Goal: Transaction & Acquisition: Purchase product/service

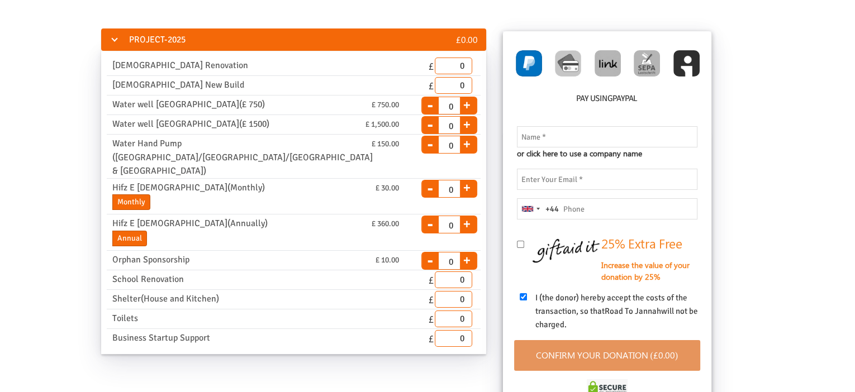
scroll to position [41, 0]
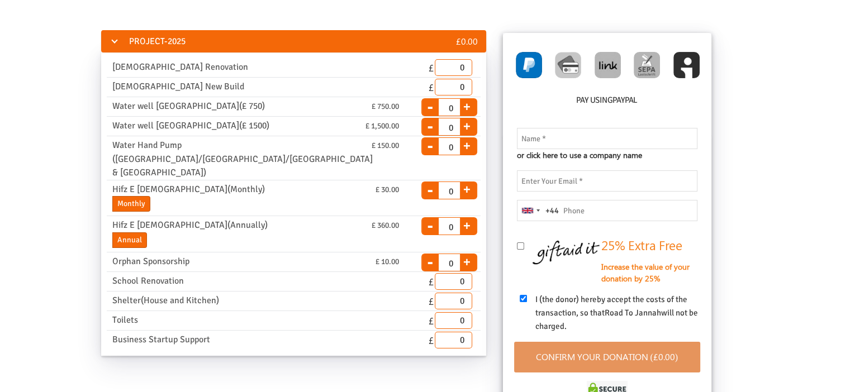
click at [249, 21] on div "PROJECT-2025 £0.00 Masjid Renovation End Date 31.08.2025 Please enter a valid d…" at bounding box center [427, 249] width 855 height 464
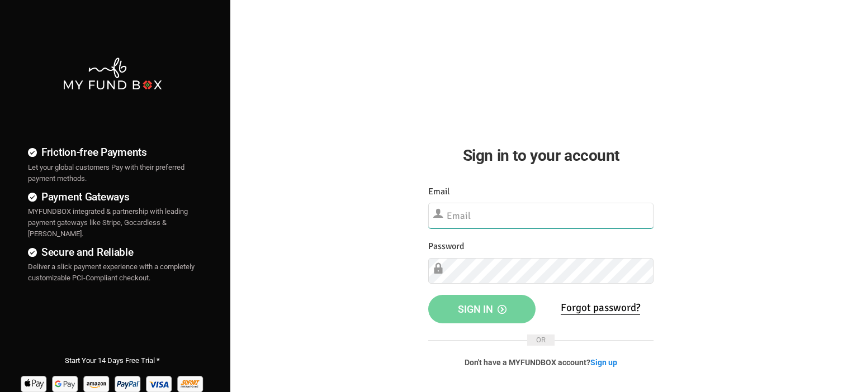
click at [497, 212] on input "text" at bounding box center [540, 216] width 225 height 26
type input "projects@roadtojannah.org.uk"
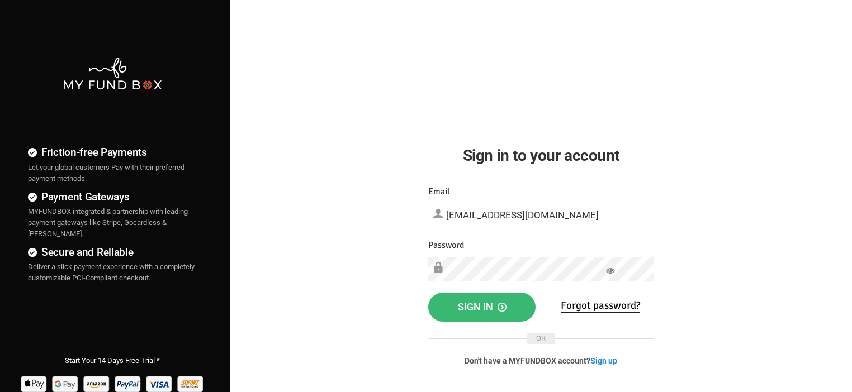
click at [455, 308] on button "Sign in" at bounding box center [481, 307] width 107 height 29
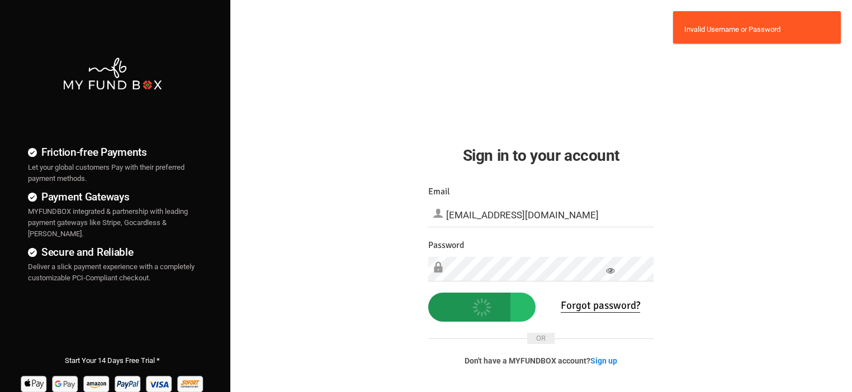
click at [611, 273] on icon at bounding box center [610, 271] width 9 height 9
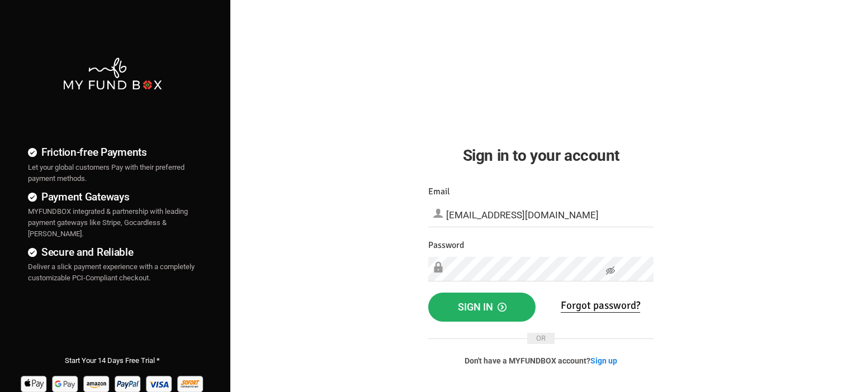
click at [492, 306] on span "Sign in" at bounding box center [482, 307] width 49 height 12
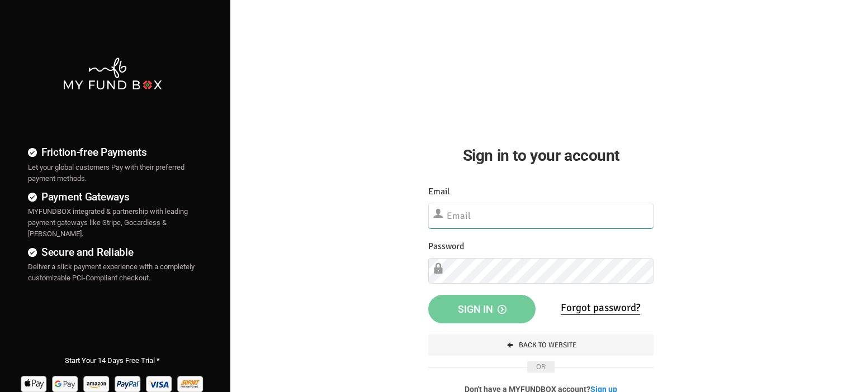
type input "[EMAIL_ADDRESS][DOMAIN_NAME]"
click at [457, 310] on button "Sign in" at bounding box center [481, 309] width 107 height 29
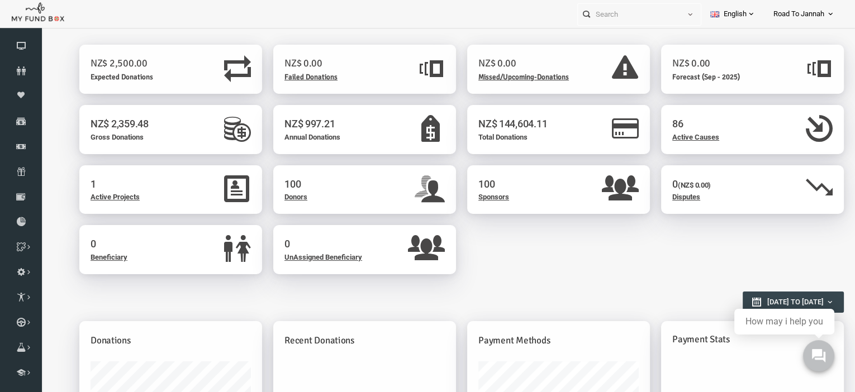
click at [800, 11] on span "Road To Jannah" at bounding box center [798, 14] width 51 height 20
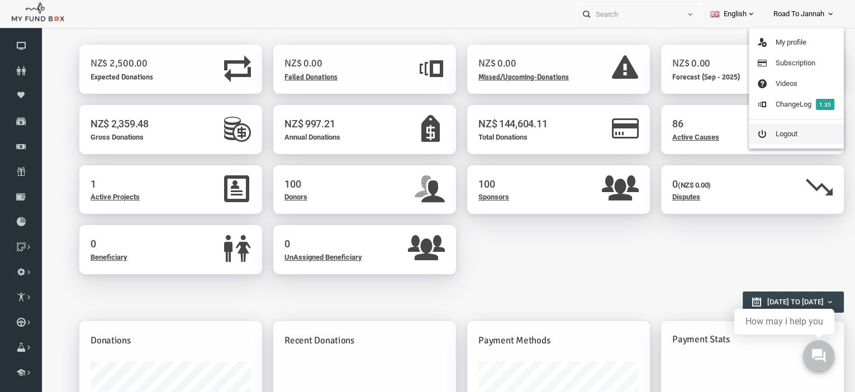
click at [811, 128] on link "Logout" at bounding box center [796, 134] width 95 height 20
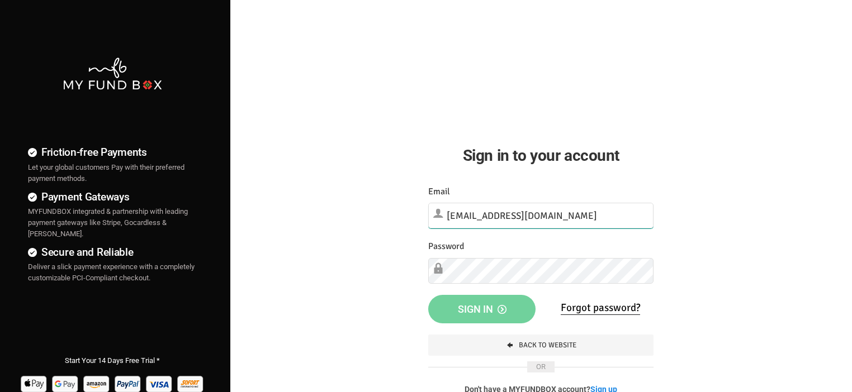
click at [488, 219] on input "[EMAIL_ADDRESS][DOMAIN_NAME]" at bounding box center [540, 216] width 225 height 26
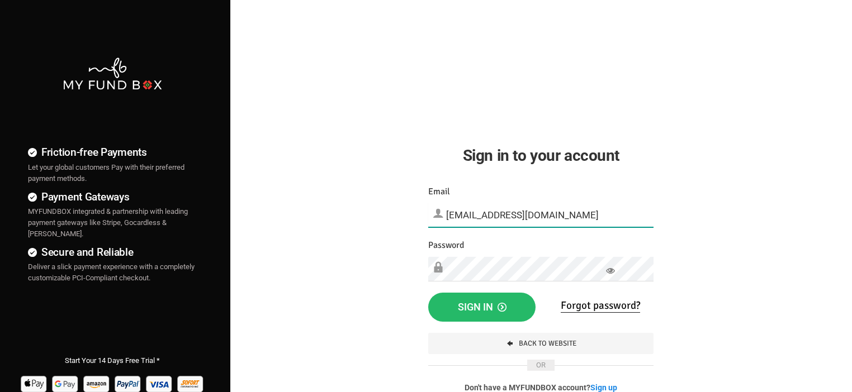
type input "[EMAIL_ADDRESS][DOMAIN_NAME]"
click at [495, 308] on span "Sign in" at bounding box center [482, 307] width 49 height 12
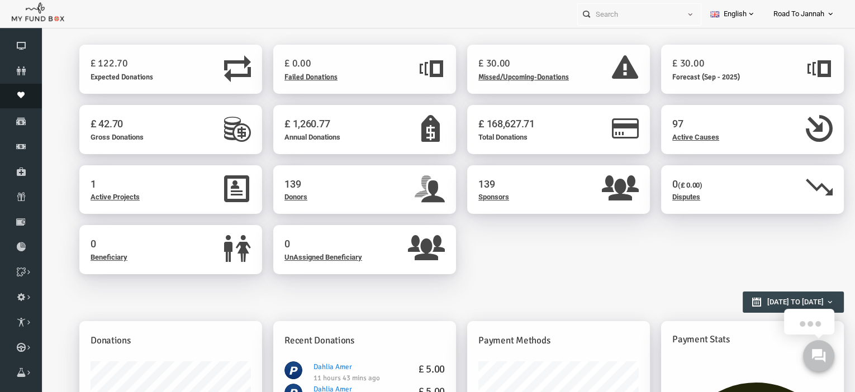
click at [15, 92] on icon at bounding box center [21, 95] width 42 height 7
click at [0, 0] on li "MANAGE DONATION" at bounding box center [0, 0] width 0 height 0
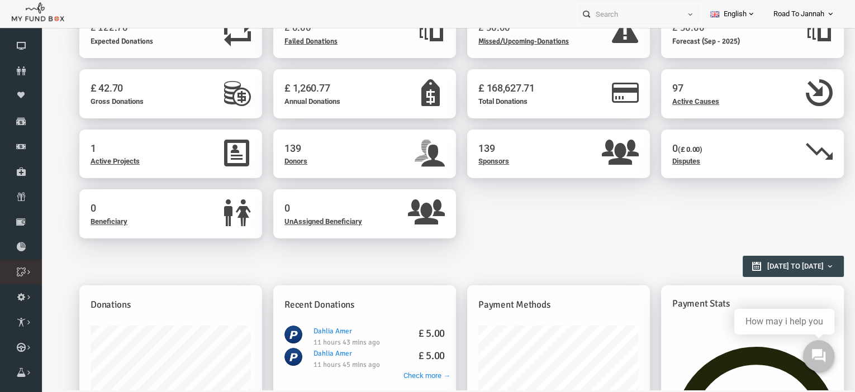
scroll to position [36, 0]
click at [0, 0] on icon at bounding box center [0, 0] width 0 height 0
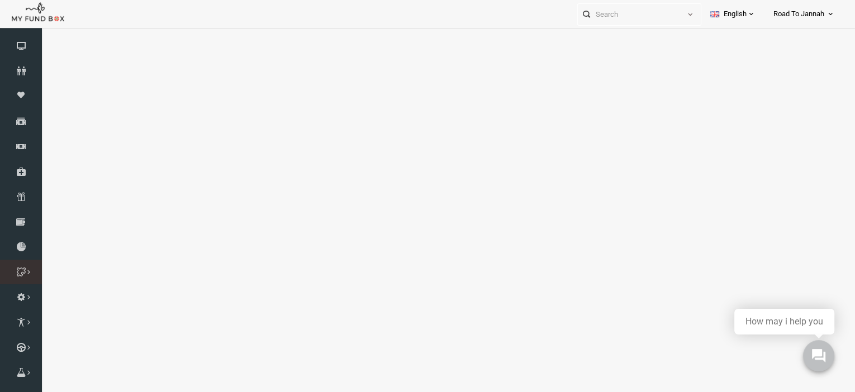
scroll to position [0, 0]
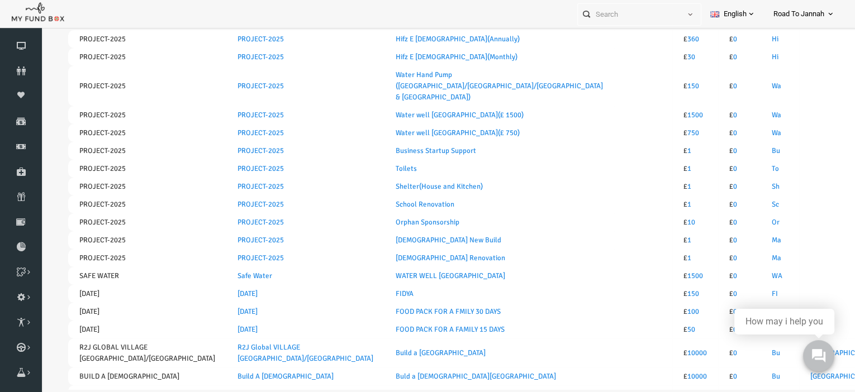
select select "100"
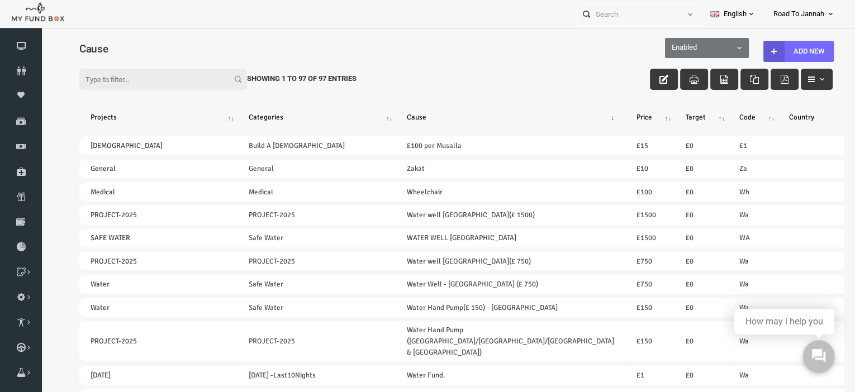
click at [169, 80] on input "Filter:" at bounding box center [147, 79] width 168 height 21
click at [22, 96] on icon at bounding box center [21, 95] width 42 height 7
click at [22, 102] on link "Moneypool" at bounding box center [21, 96] width 42 height 25
click at [21, 97] on icon at bounding box center [21, 95] width 42 height 7
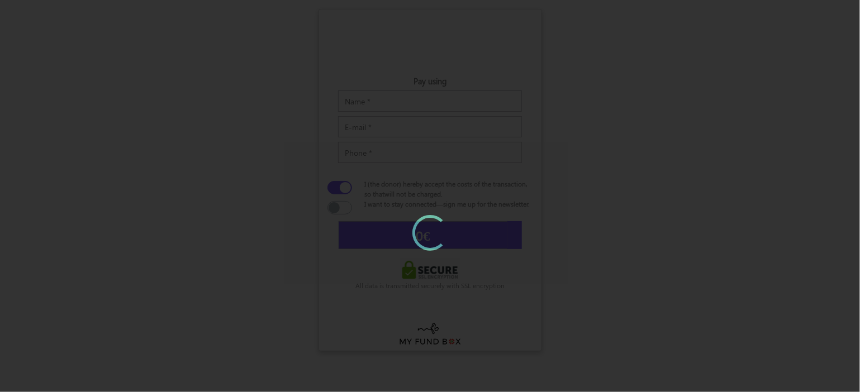
type input "£0.00"
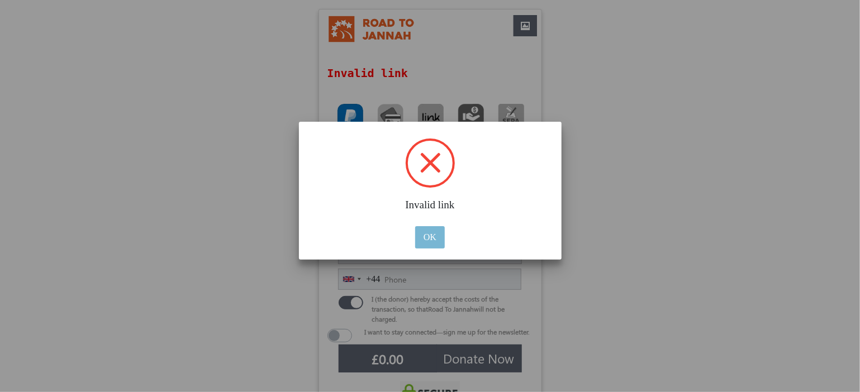
click at [439, 239] on button "OK" at bounding box center [430, 237] width 30 height 22
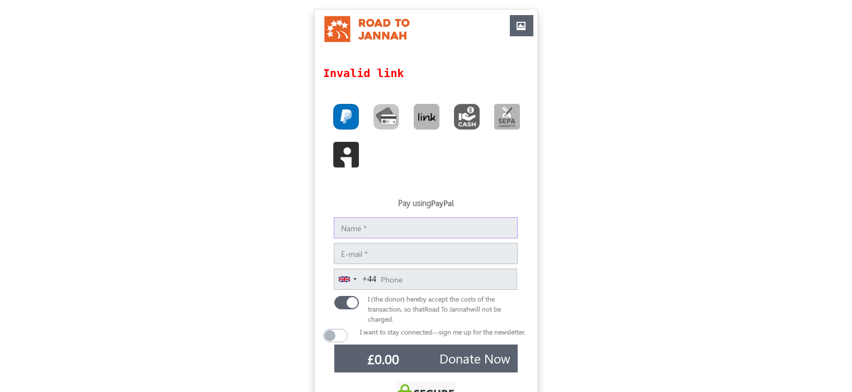
click at [425, 230] on input "Notes" at bounding box center [426, 227] width 184 height 21
click at [341, 121] on img "Toolbar with button groups" at bounding box center [346, 117] width 26 height 26
click at [340, 111] on input "Toolbar with button groups" at bounding box center [336, 107] width 7 height 7
radio input "true"
click at [420, 217] on input "Notes" at bounding box center [426, 227] width 184 height 21
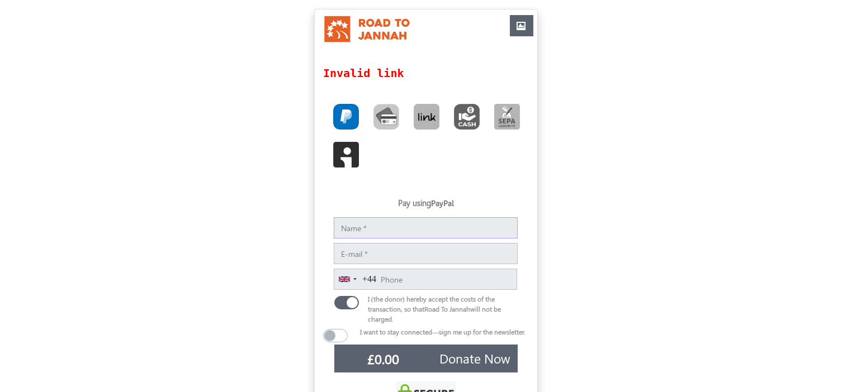
click at [415, 229] on input "Notes" at bounding box center [426, 227] width 184 height 21
click at [384, 113] on img "Toolbar with button groups" at bounding box center [386, 117] width 26 height 26
click at [381, 111] on input "Toolbar with button groups" at bounding box center [376, 107] width 7 height 7
radio input "true"
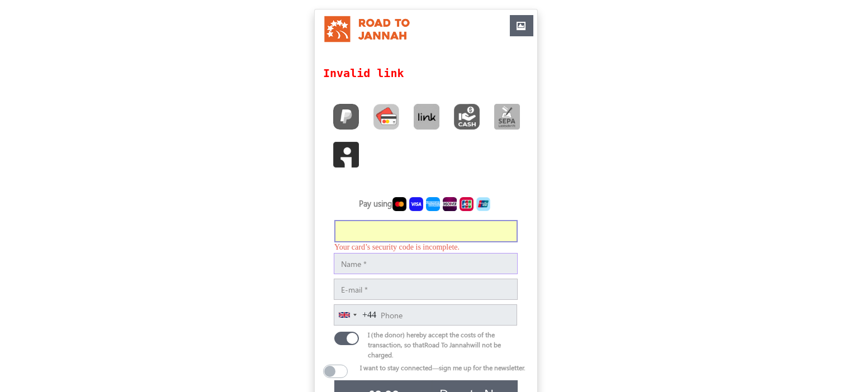
click at [395, 268] on input "Notes" at bounding box center [426, 263] width 184 height 21
click at [442, 263] on input "Notes" at bounding box center [426, 260] width 184 height 21
click at [442, 259] on input "Notes" at bounding box center [426, 260] width 184 height 21
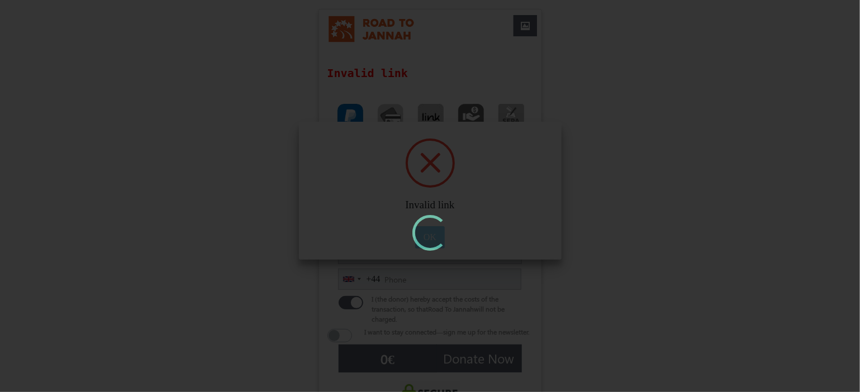
type input "£0.00"
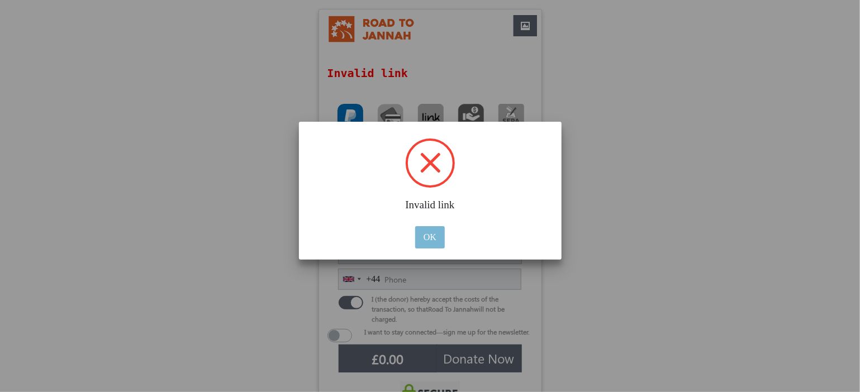
click at [431, 233] on button "OK" at bounding box center [430, 237] width 30 height 22
